Goal: Transaction & Acquisition: Purchase product/service

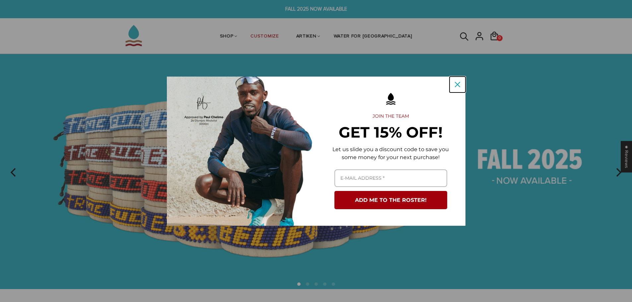
click at [458, 88] on div "Close" at bounding box center [457, 84] width 11 height 11
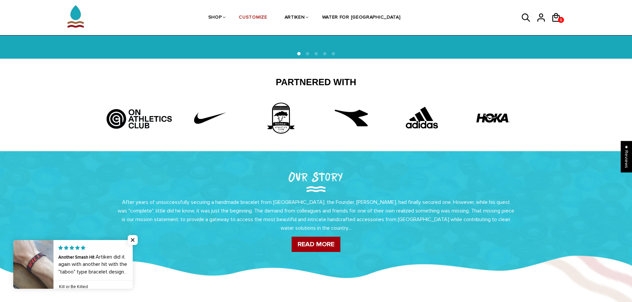
scroll to position [171, 0]
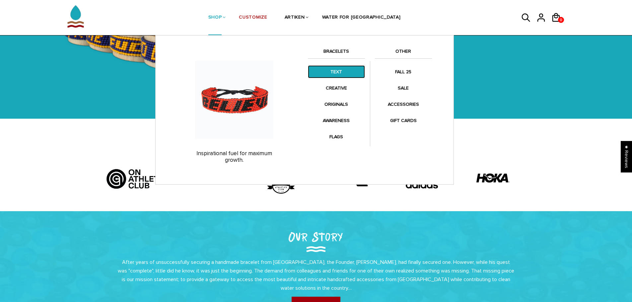
click at [338, 71] on link "TEXT" at bounding box center [336, 71] width 57 height 13
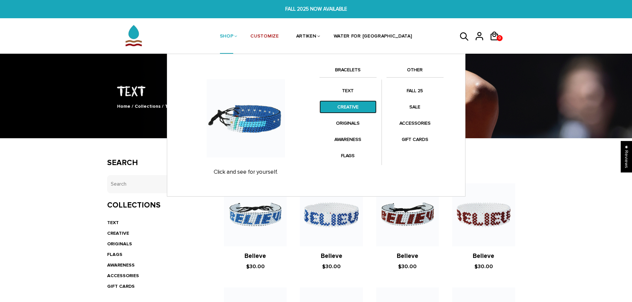
click at [356, 103] on link "CREATIVE" at bounding box center [347, 107] width 57 height 13
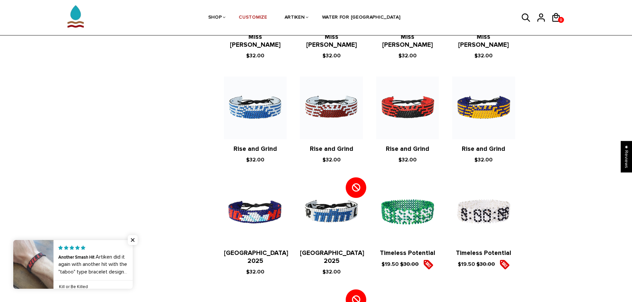
scroll to position [526, 0]
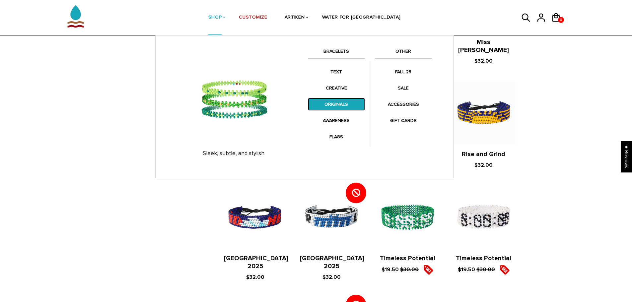
click at [323, 106] on link "ORIGINALS" at bounding box center [336, 104] width 57 height 13
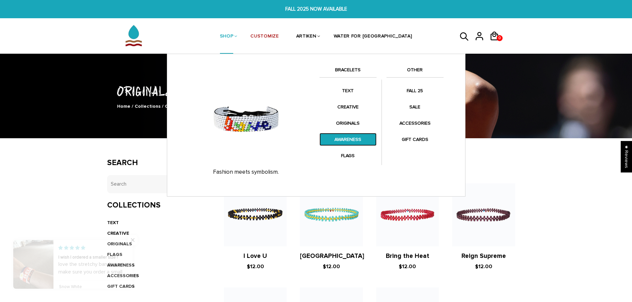
click at [344, 140] on link "AWARENESS" at bounding box center [347, 139] width 57 height 13
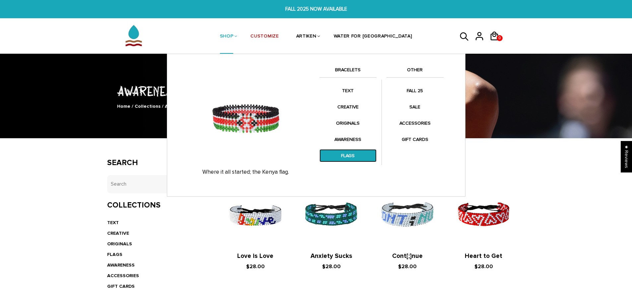
click at [338, 153] on link "FLAGS" at bounding box center [347, 155] width 57 height 13
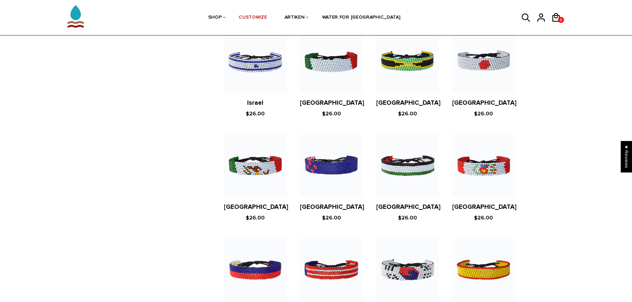
scroll to position [1194, 0]
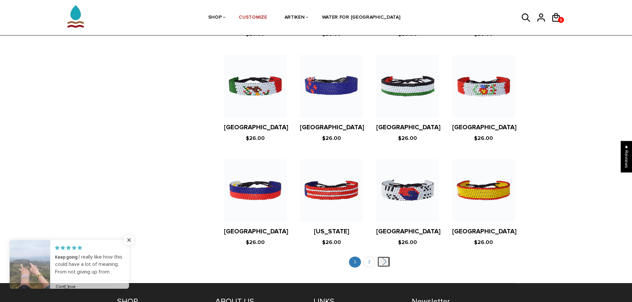
click at [385, 257] on link "" at bounding box center [384, 262] width 12 height 10
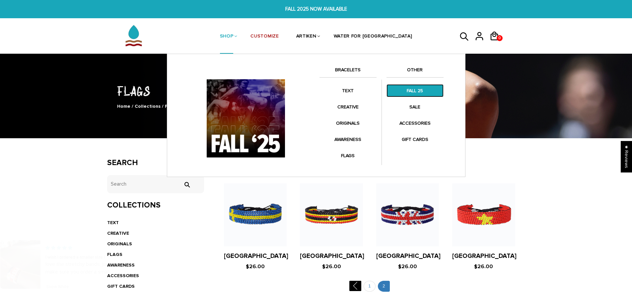
click at [413, 92] on link "FALL 25" at bounding box center [414, 90] width 57 height 13
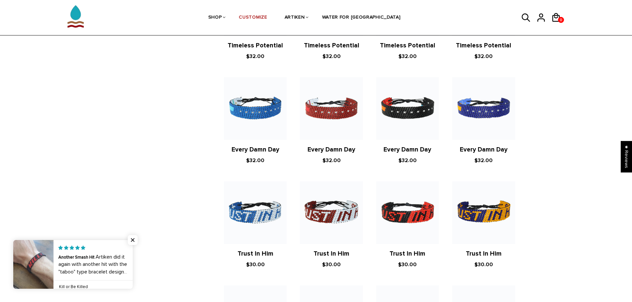
scroll to position [531, 0]
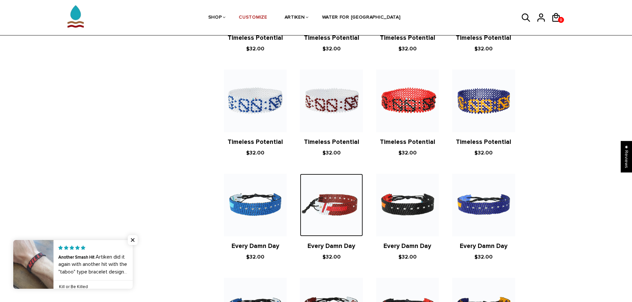
click at [342, 200] on img at bounding box center [331, 205] width 63 height 63
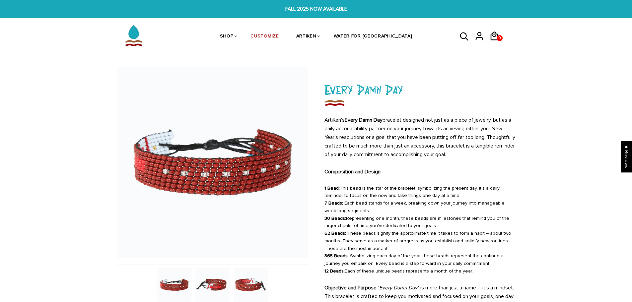
click at [252, 287] on img at bounding box center [251, 285] width 34 height 34
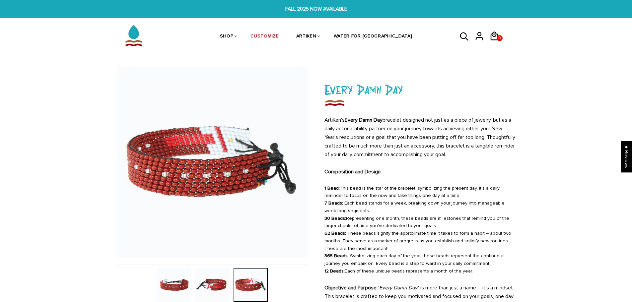
click at [218, 279] on img at bounding box center [212, 285] width 34 height 34
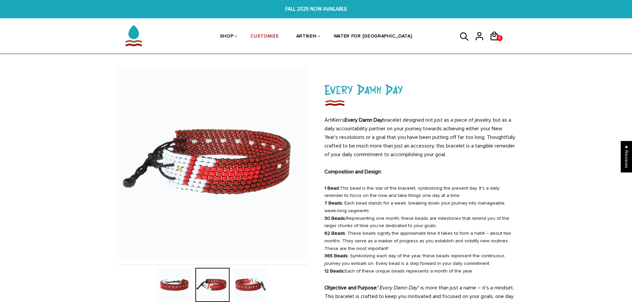
click at [251, 286] on img at bounding box center [251, 285] width 34 height 34
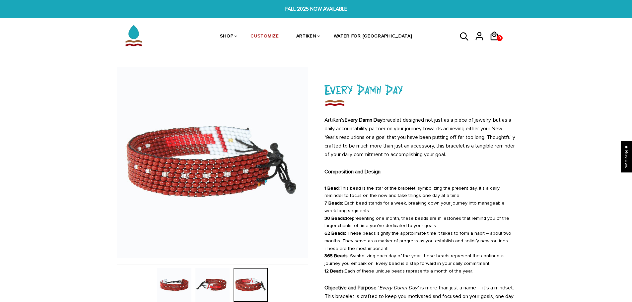
click at [257, 240] on img at bounding box center [212, 162] width 191 height 191
click at [373, 36] on link "WATER FOR [GEOGRAPHIC_DATA]" at bounding box center [373, 36] width 79 height 35
